Goal: Check status: Check status

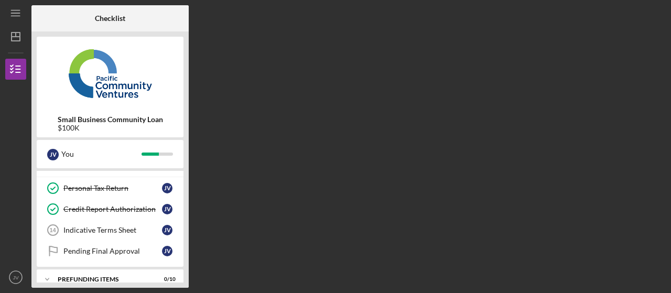
scroll to position [73, 0]
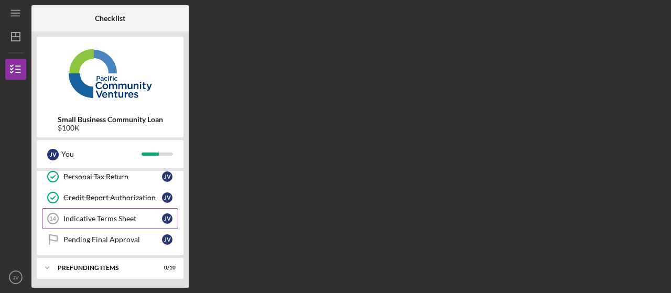
click at [107, 214] on div "Indicative Terms Sheet" at bounding box center [112, 218] width 99 height 8
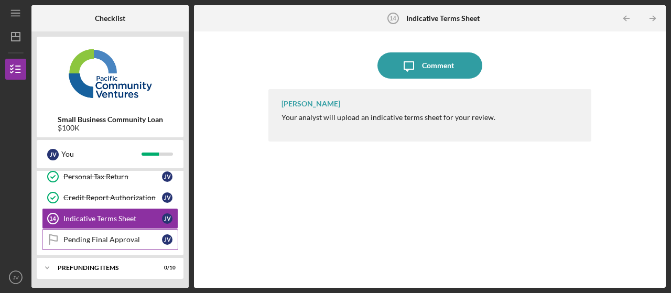
click at [115, 238] on div "Pending Final Approval" at bounding box center [112, 239] width 99 height 8
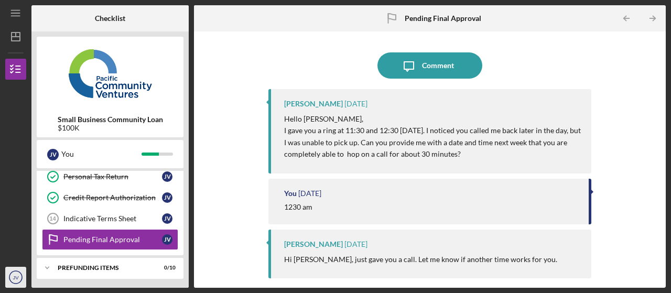
click at [13, 279] on text "JV" at bounding box center [16, 278] width 6 height 6
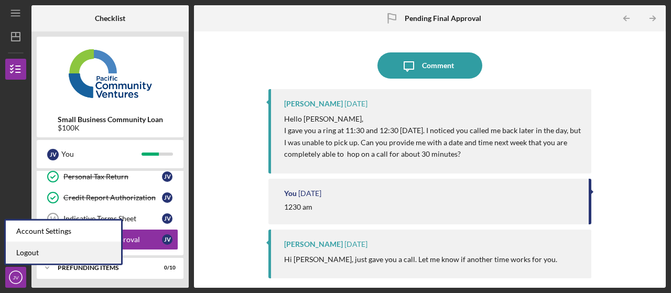
click at [27, 256] on link "Logout" at bounding box center [63, 252] width 115 height 21
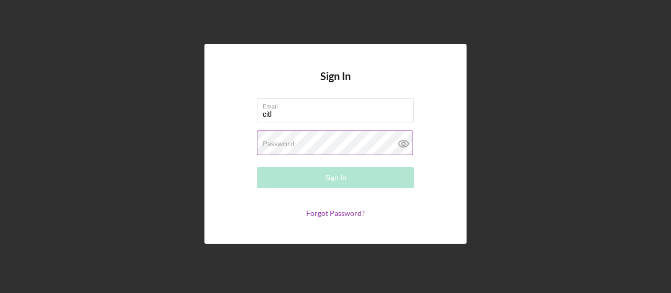
type input "[EMAIL_ADDRESS][DOMAIN_NAME]"
click at [318, 142] on div "Password Required" at bounding box center [335, 144] width 157 height 26
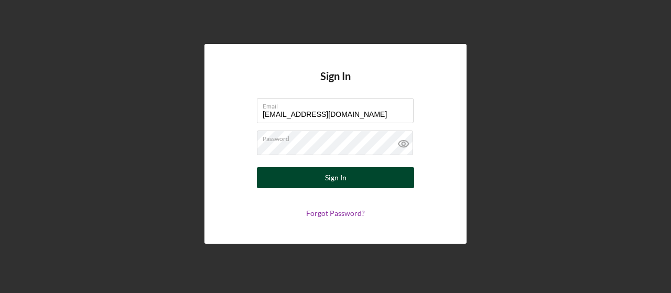
click at [316, 181] on button "Sign In" at bounding box center [335, 177] width 157 height 21
